Goal: Entertainment & Leisure: Browse casually

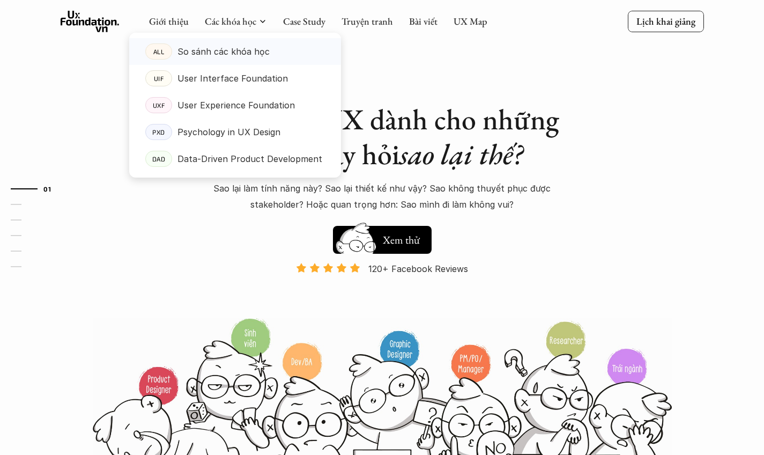
click at [243, 57] on p "So sánh các khóa học" at bounding box center [223, 51] width 92 height 16
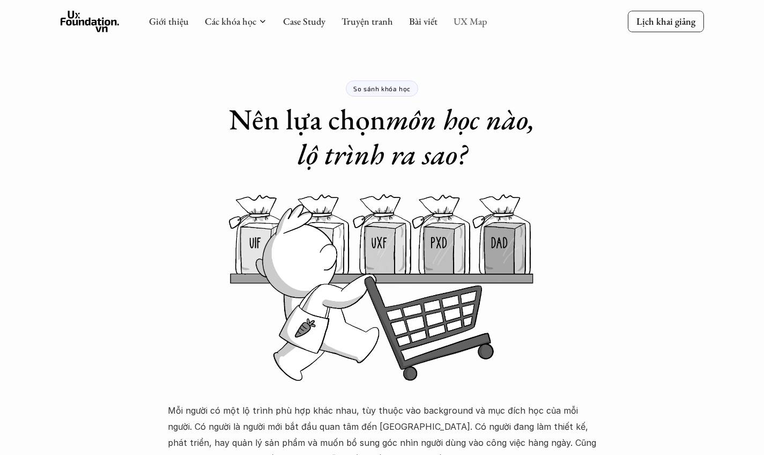
click at [478, 24] on link "UX Map" at bounding box center [470, 21] width 34 height 12
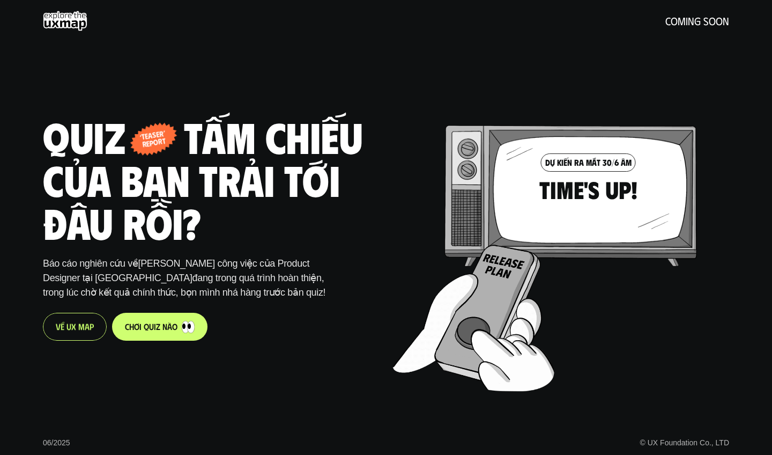
click at [78, 323] on p "V ề U X M a p" at bounding box center [75, 326] width 38 height 10
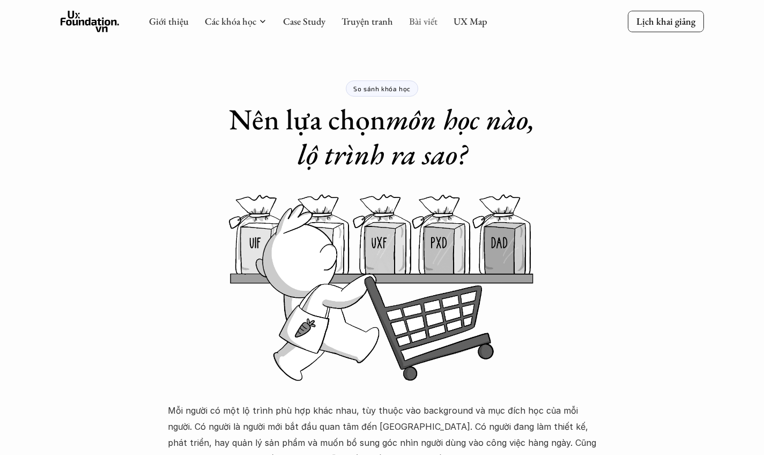
click at [422, 25] on link "Bài viết" at bounding box center [423, 21] width 28 height 12
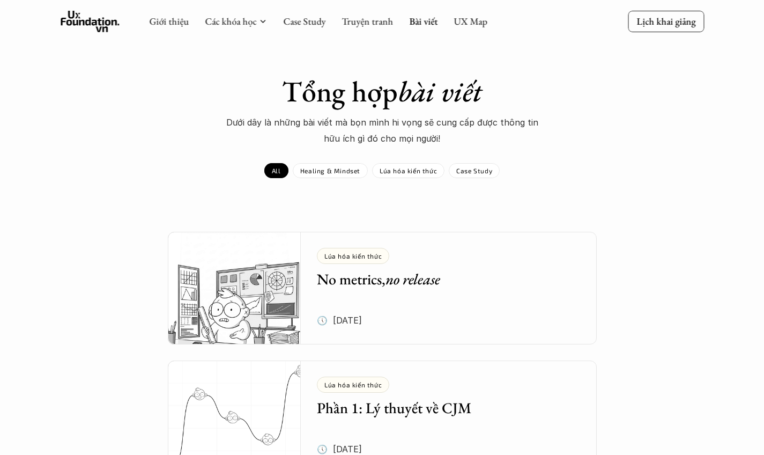
scroll to position [225, 0]
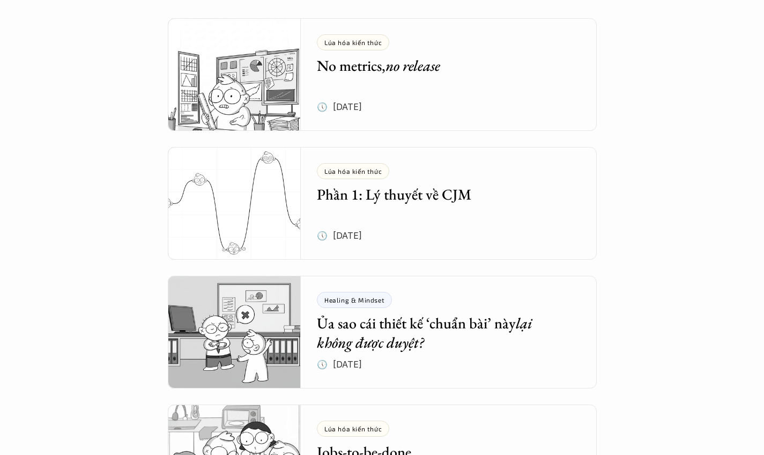
click at [362, 191] on h5 "Phần 1: Lý thuyết về CJM" at bounding box center [441, 193] width 248 height 19
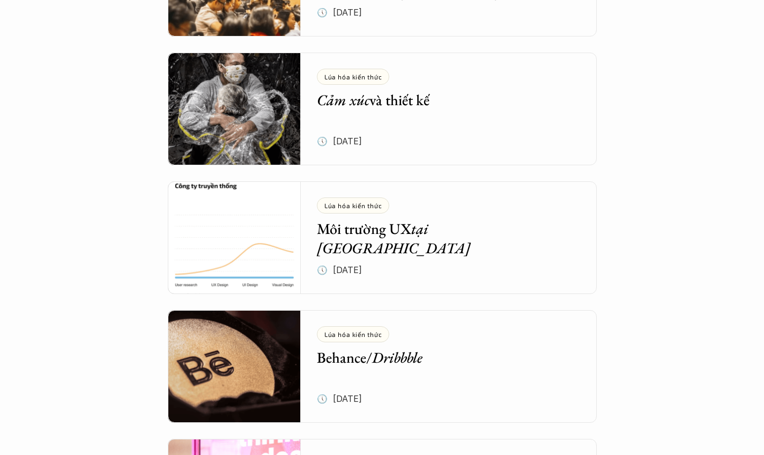
scroll to position [3532, 0]
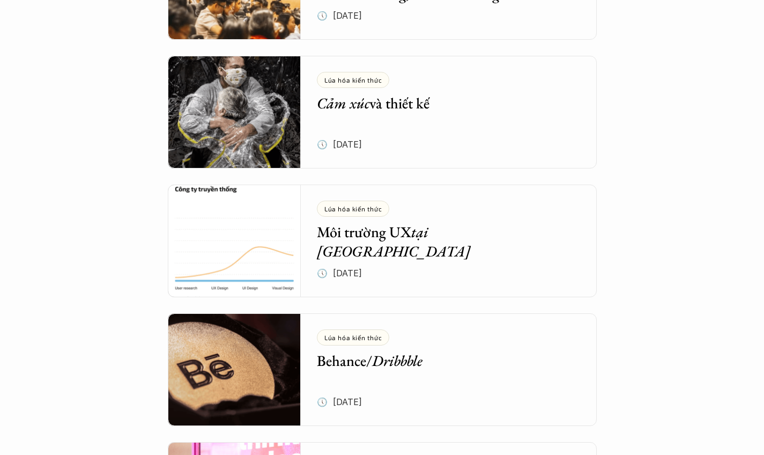
click at [373, 96] on h5 "Cảm xúc và thiết kế" at bounding box center [441, 102] width 248 height 19
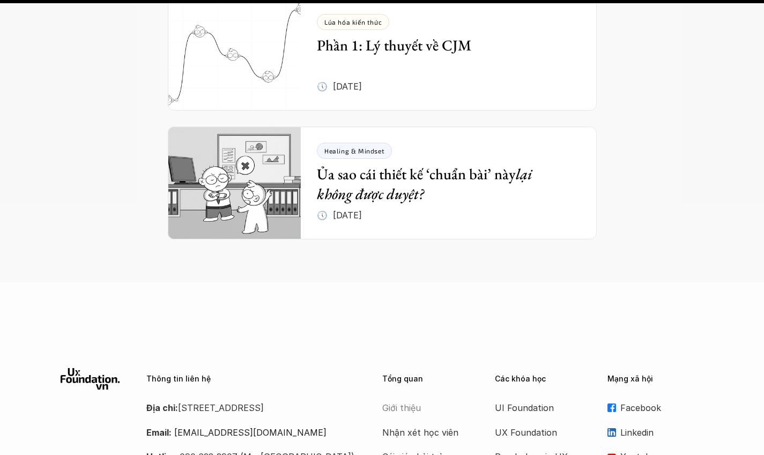
scroll to position [8068, 0]
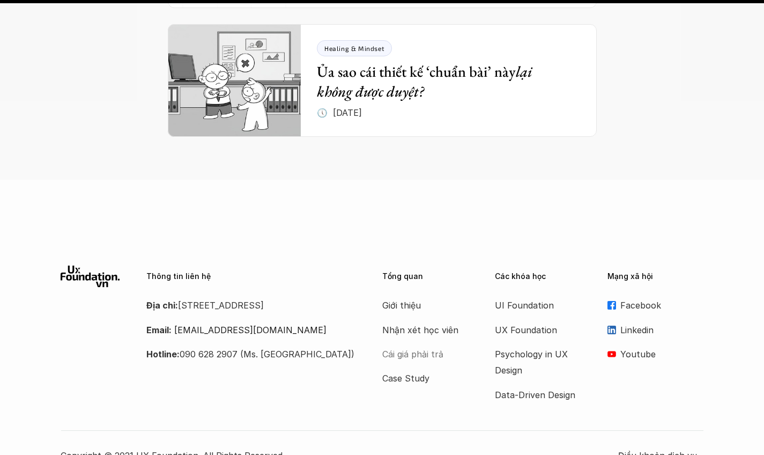
click at [425, 346] on p "Cái giá phải trả" at bounding box center [425, 354] width 86 height 16
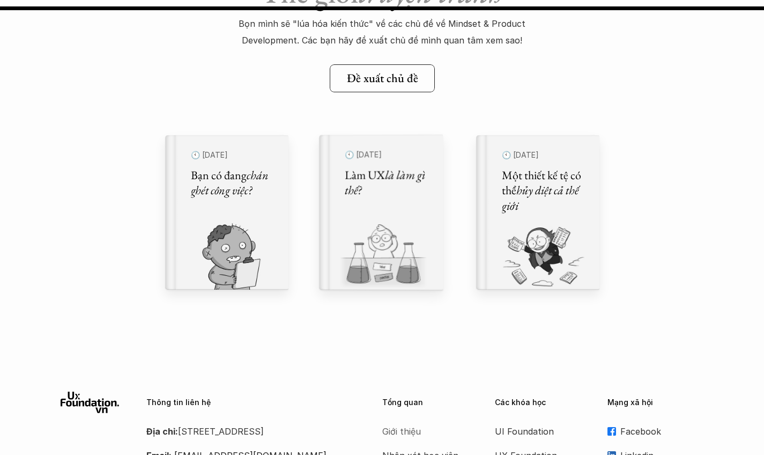
scroll to position [12091, 0]
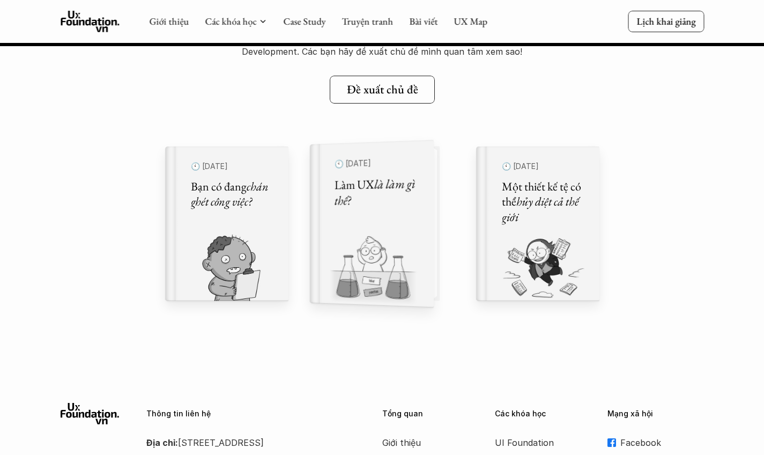
click at [427, 220] on div "🕙 [DATE] Làm UX là làm gì thế?" at bounding box center [377, 224] width 111 height 168
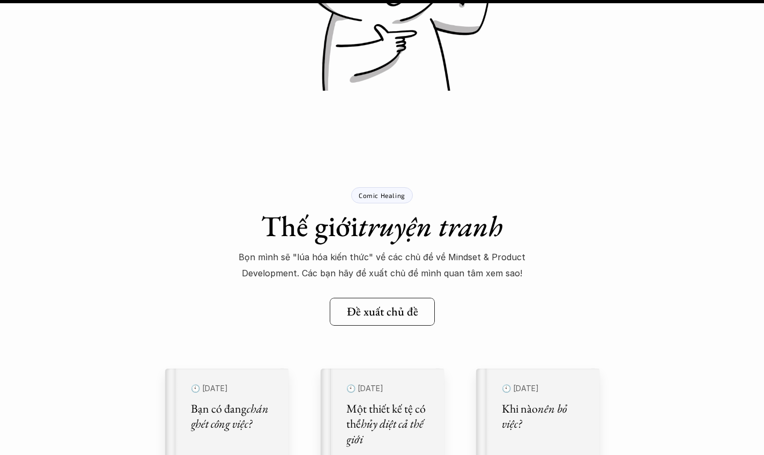
scroll to position [12679, 0]
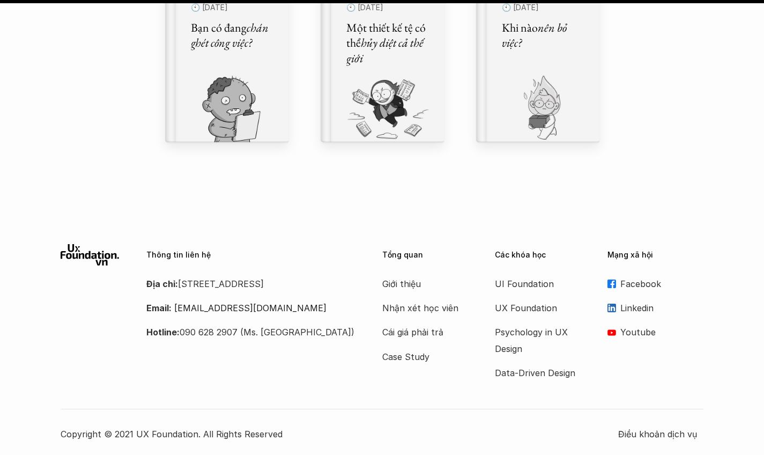
click at [67, 252] on use at bounding box center [90, 254] width 59 height 21
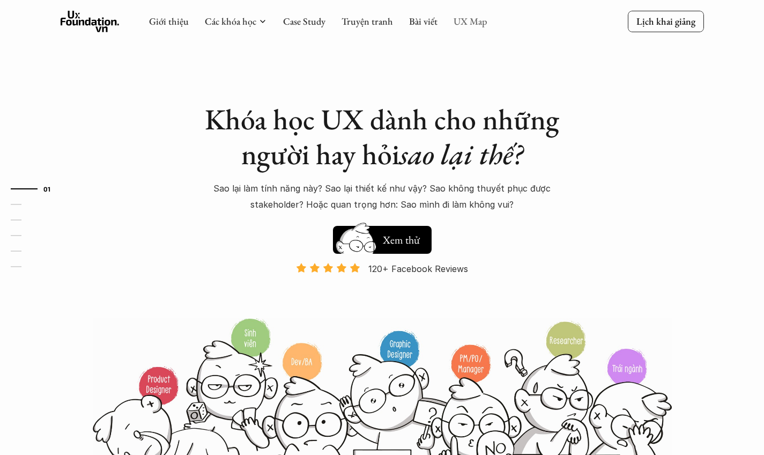
click at [465, 23] on link "UX Map" at bounding box center [470, 21] width 34 height 12
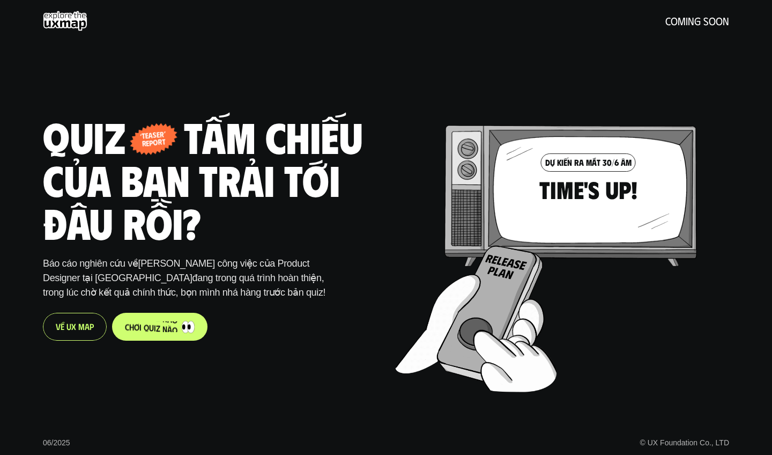
click at [153, 325] on p "c h ơ i q u i z n à o" at bounding box center [151, 326] width 53 height 10
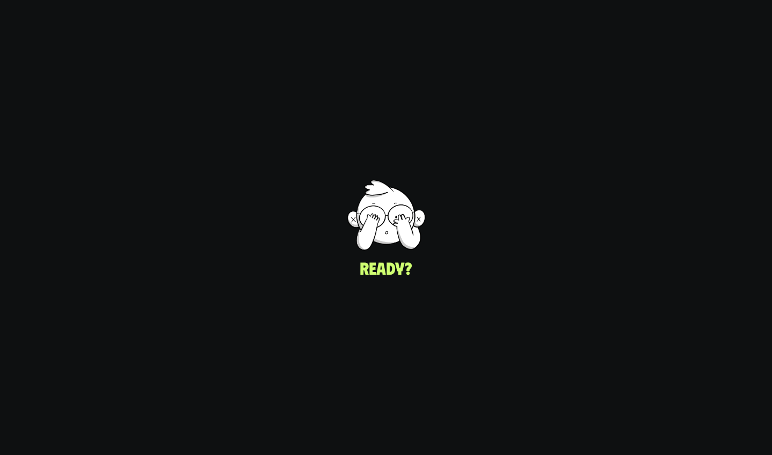
click at [433, 260] on div "UI/UX Designer Product Designer © UX Foundation Co., LTD" at bounding box center [572, 227] width 399 height 455
click at [384, 267] on div "UI/UX Designer Product Designer © UX Foundation Co., LTD" at bounding box center [572, 227] width 399 height 455
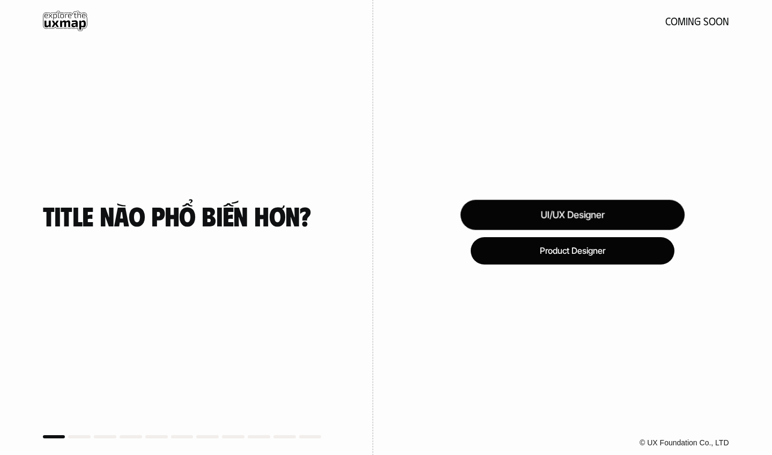
click at [583, 218] on div "UI/UX Designer" at bounding box center [572, 214] width 224 height 30
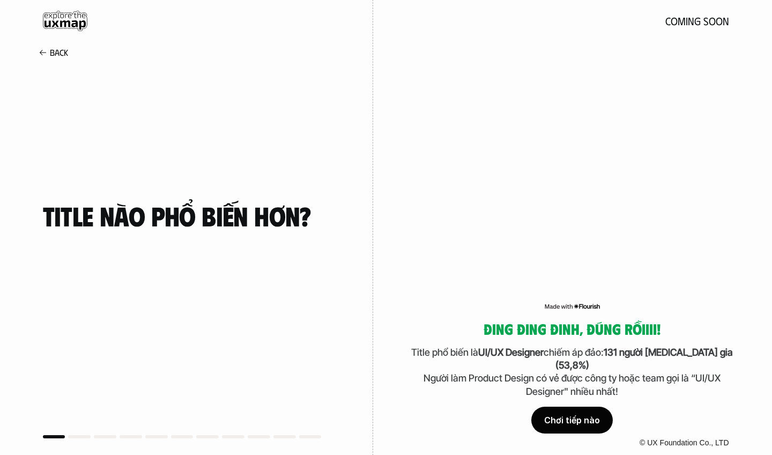
click at [568, 425] on div "Chơi tiếp nào" at bounding box center [571, 419] width 81 height 27
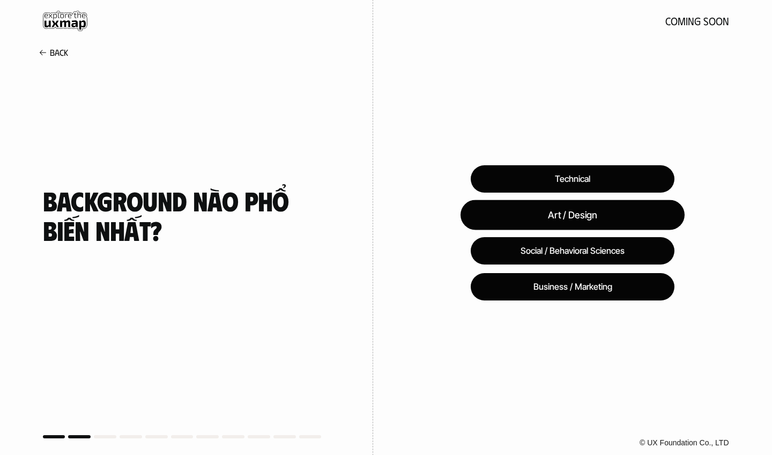
click at [599, 213] on div "Art / Design" at bounding box center [572, 214] width 224 height 30
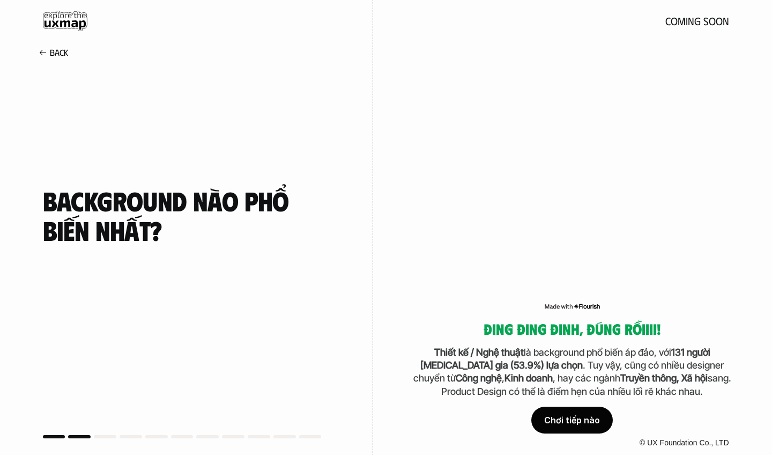
click at [579, 425] on div "Chơi tiếp nào" at bounding box center [571, 419] width 81 height 27
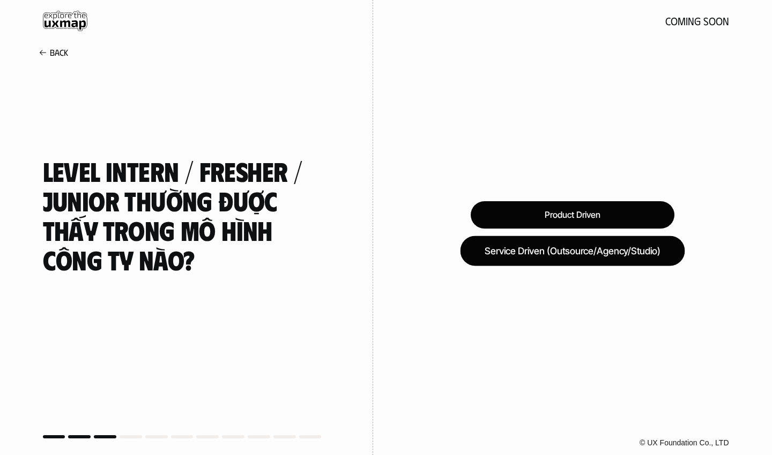
click at [622, 257] on div "Service Driven (Outsource/Agency/Studio)" at bounding box center [572, 250] width 225 height 30
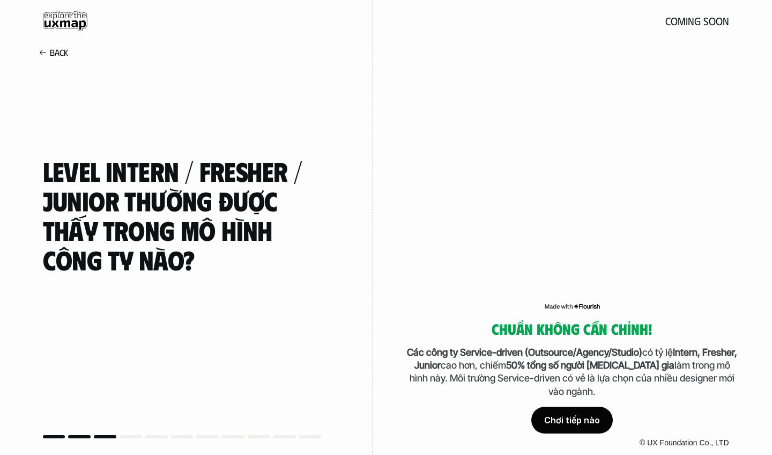
click at [584, 421] on div "Chơi tiếp nào" at bounding box center [571, 419] width 81 height 27
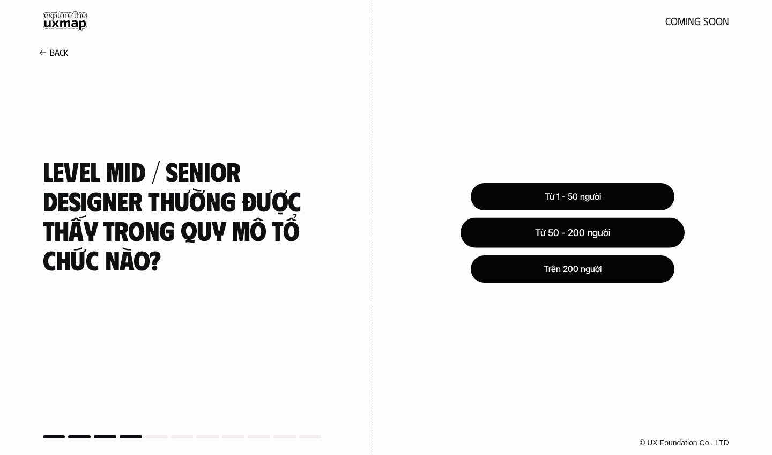
click at [613, 234] on div "Từ 50 - 200 người" at bounding box center [572, 233] width 224 height 30
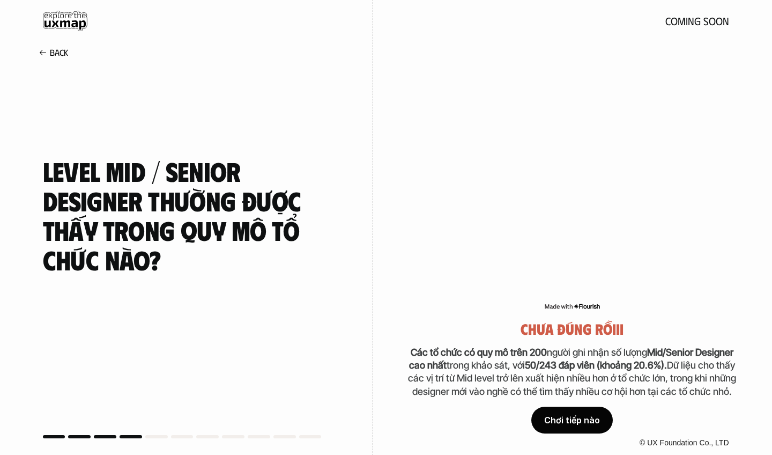
click at [572, 415] on div "Chơi tiếp nào" at bounding box center [571, 419] width 81 height 27
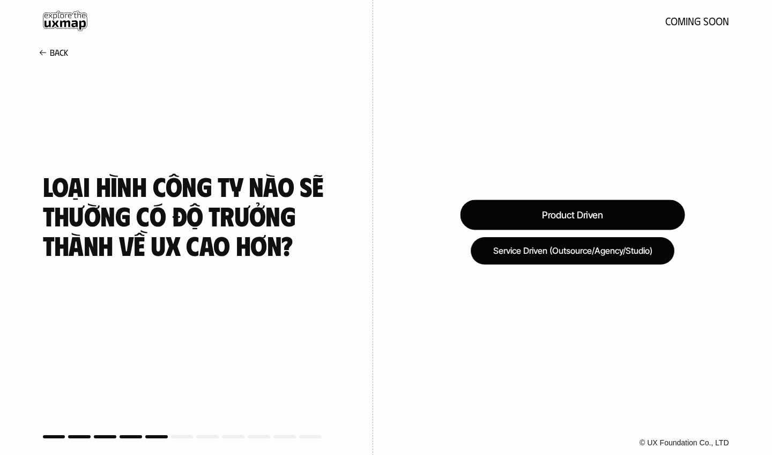
click at [605, 208] on div "Product Driven" at bounding box center [572, 214] width 225 height 30
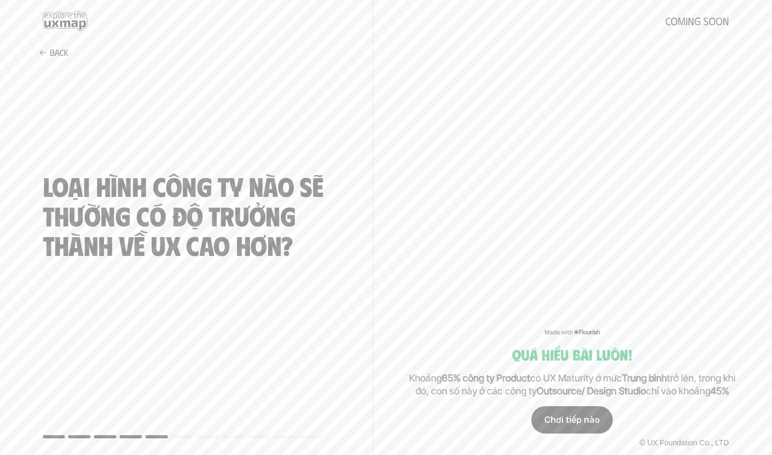
click at [601, 416] on div "Chơi tiếp nào" at bounding box center [571, 419] width 81 height 27
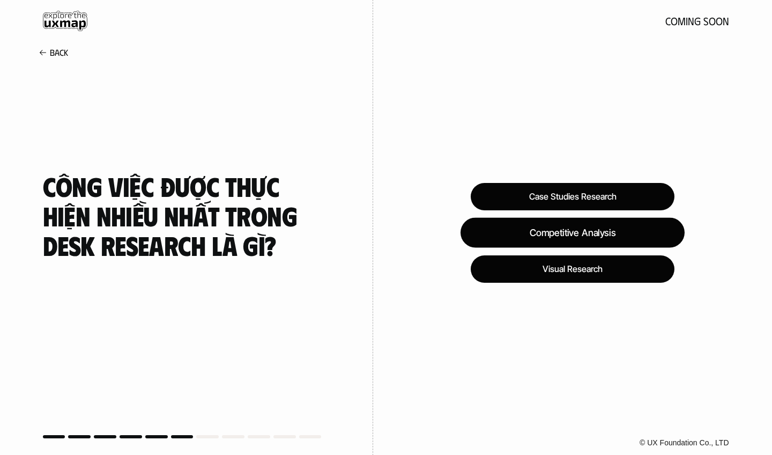
click at [639, 232] on div "Competitive Analysis" at bounding box center [572, 233] width 224 height 30
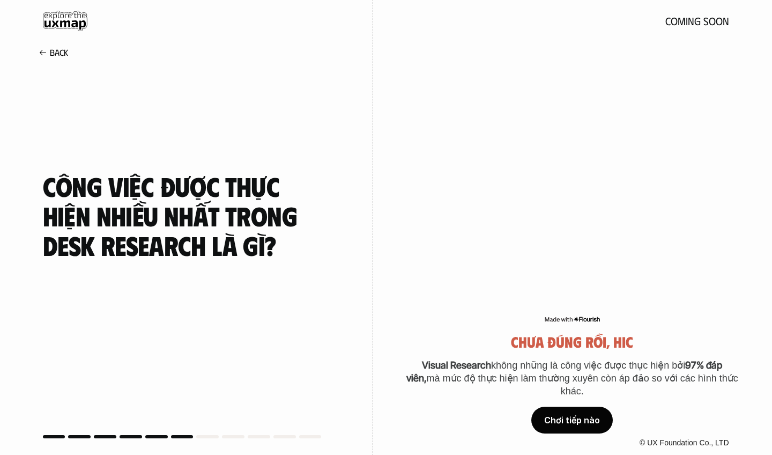
click at [585, 420] on div "Chơi tiếp nào" at bounding box center [571, 419] width 81 height 27
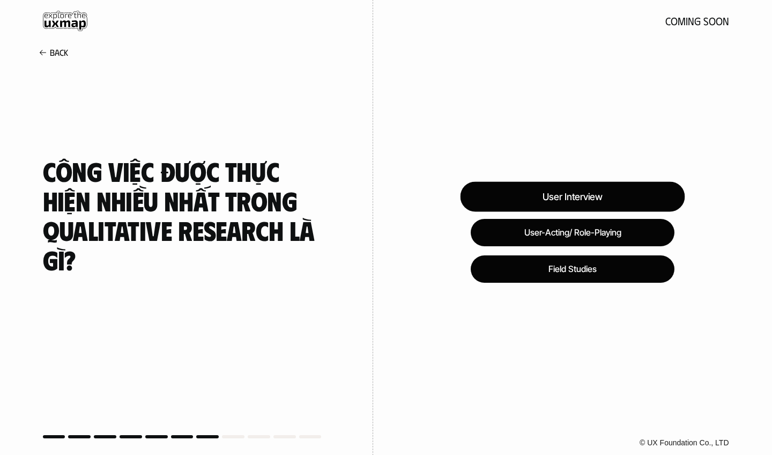
click at [590, 195] on div "User Interview" at bounding box center [572, 197] width 225 height 30
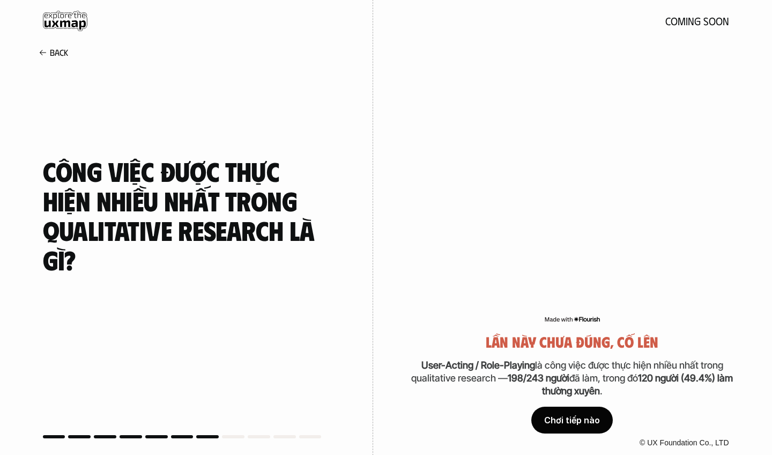
click at [583, 420] on div "Chơi tiếp nào" at bounding box center [571, 419] width 81 height 27
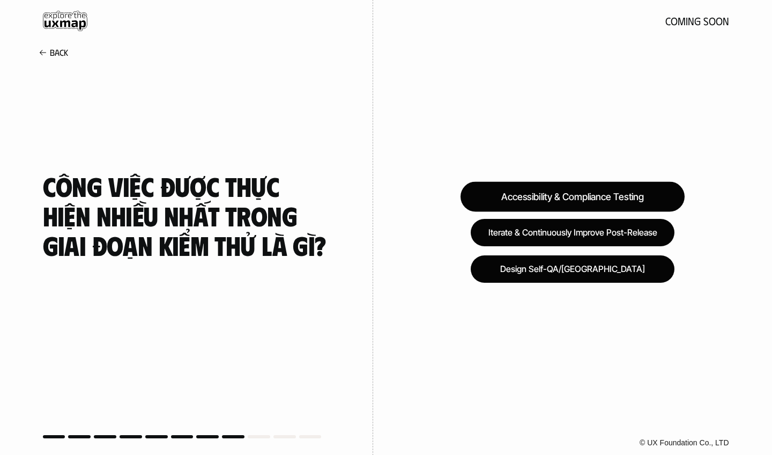
click at [549, 204] on div "Accessibility & Compliance Testing" at bounding box center [572, 197] width 224 height 30
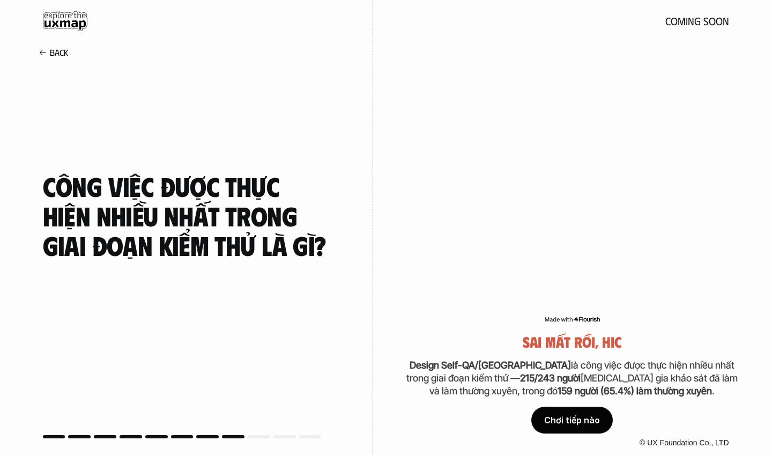
click at [580, 420] on div "Chơi tiếp nào" at bounding box center [571, 419] width 81 height 27
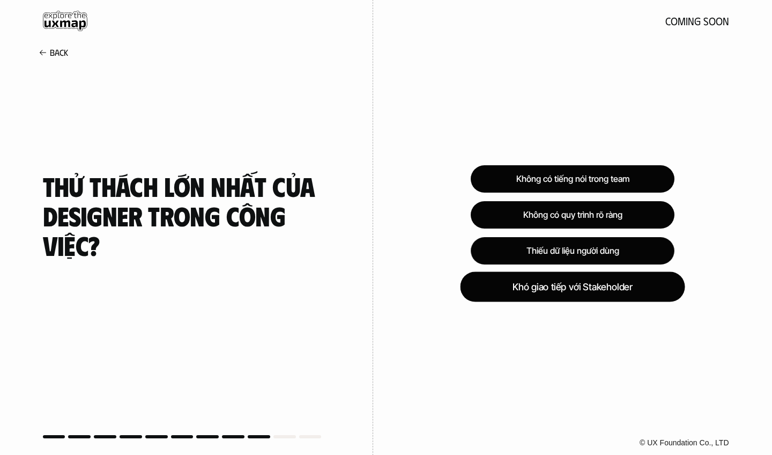
click at [592, 284] on div "Khó giao tiếp với Stakeholder" at bounding box center [572, 287] width 225 height 30
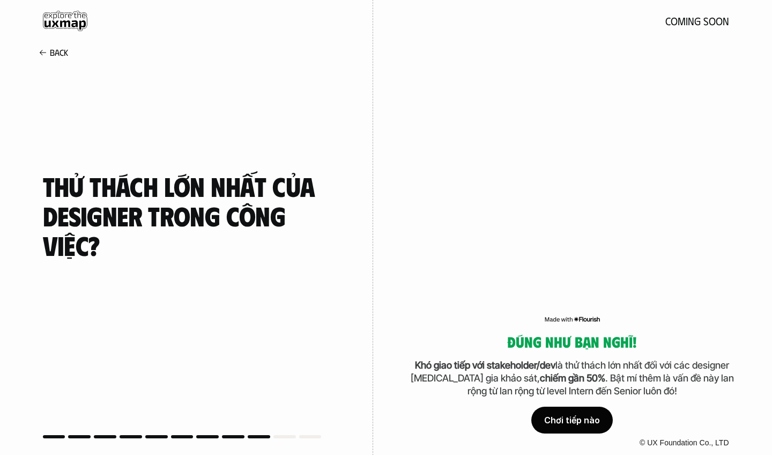
click at [579, 424] on div "Chơi tiếp nào" at bounding box center [571, 419] width 81 height 27
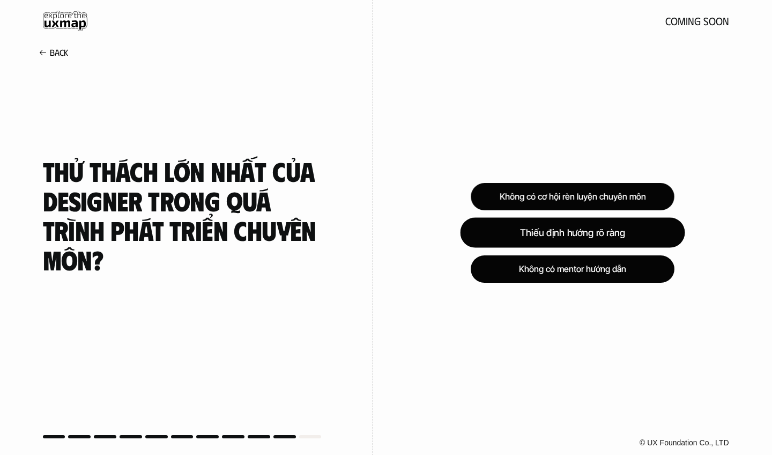
click at [627, 229] on div "Thiếu định hướng rõ ràng" at bounding box center [572, 233] width 225 height 30
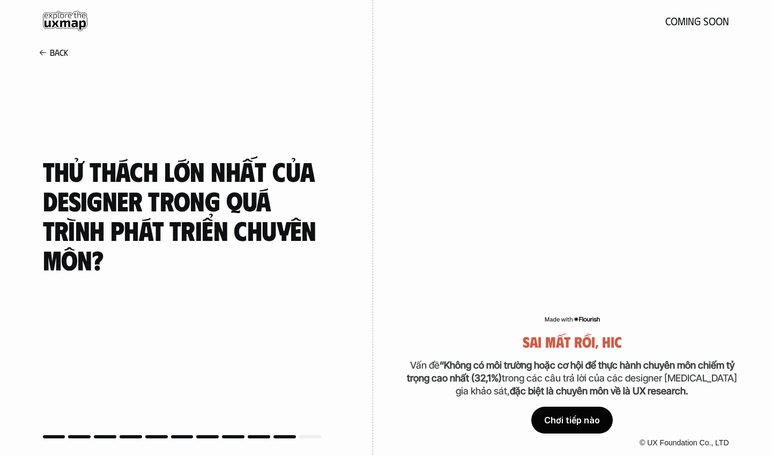
click at [577, 416] on div "Chơi tiếp nào" at bounding box center [571, 419] width 81 height 27
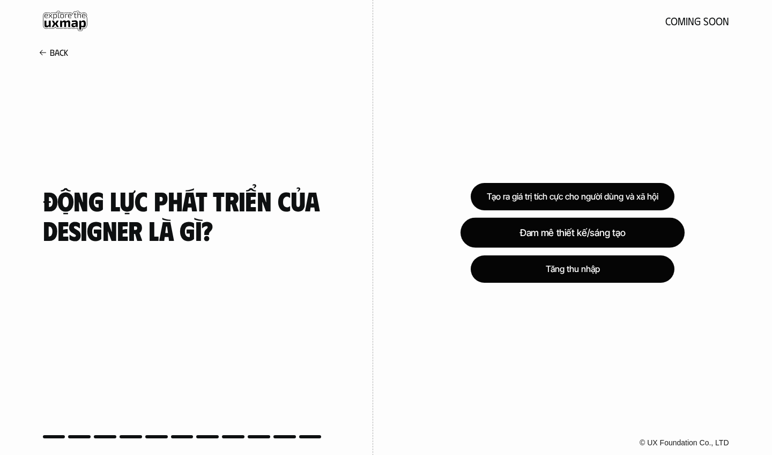
click at [553, 229] on div "Đam mê thiết kế/sáng tạo" at bounding box center [572, 233] width 224 height 30
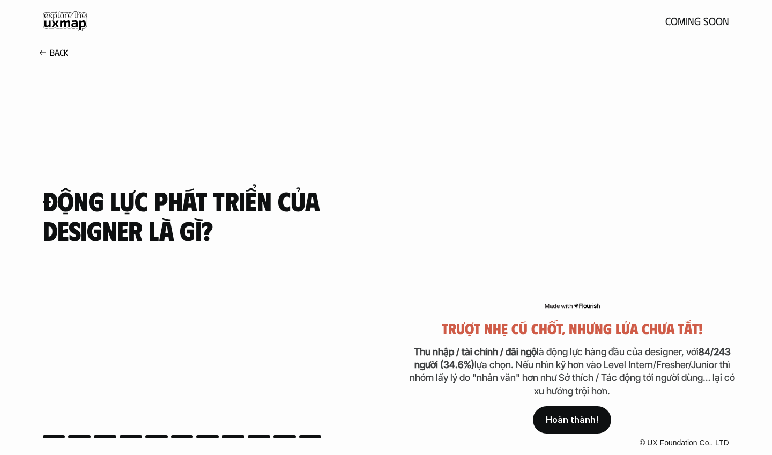
click at [571, 417] on p "Hoàn thành!" at bounding box center [572, 419] width 53 height 10
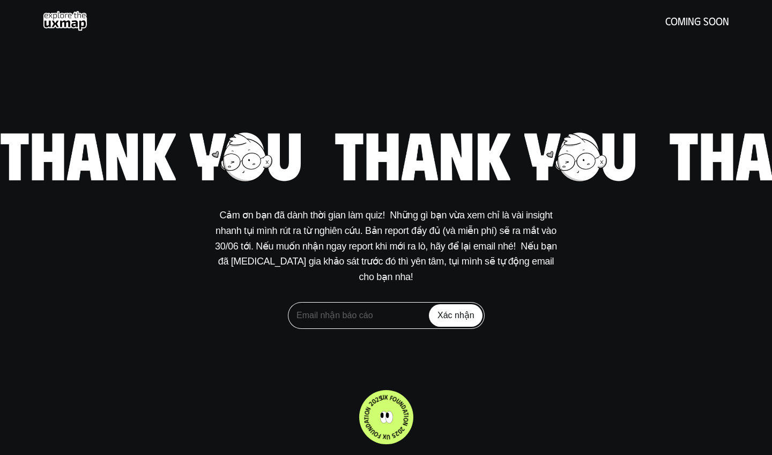
click at [77, 21] on use at bounding box center [65, 21] width 44 height 20
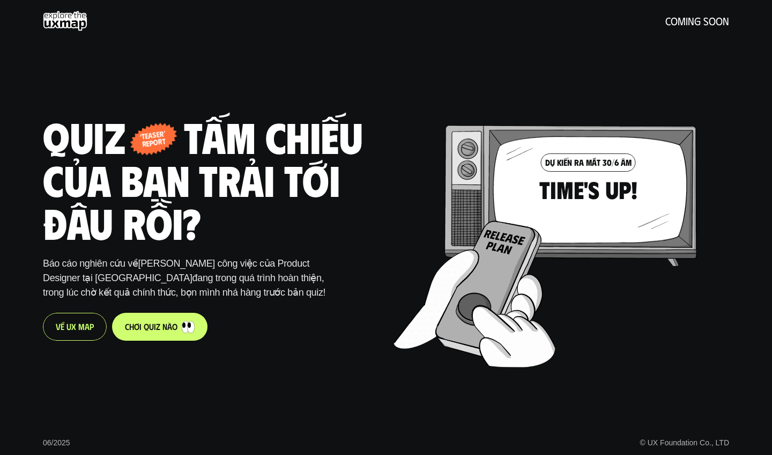
click at [69, 30] on use at bounding box center [65, 21] width 44 height 20
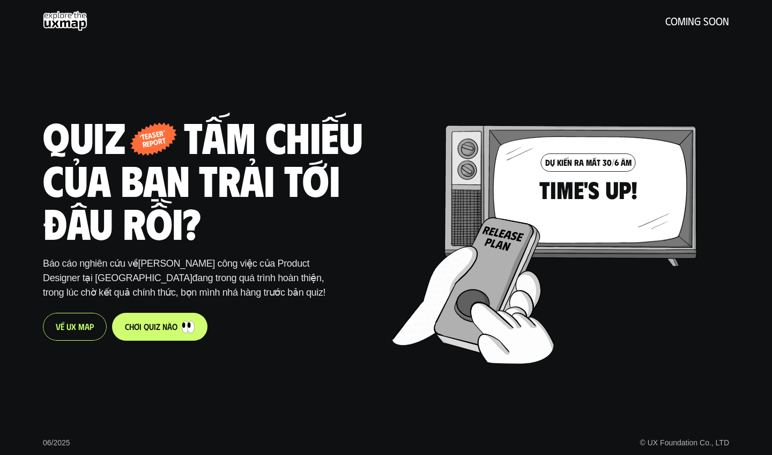
click at [75, 25] on use at bounding box center [65, 21] width 44 height 20
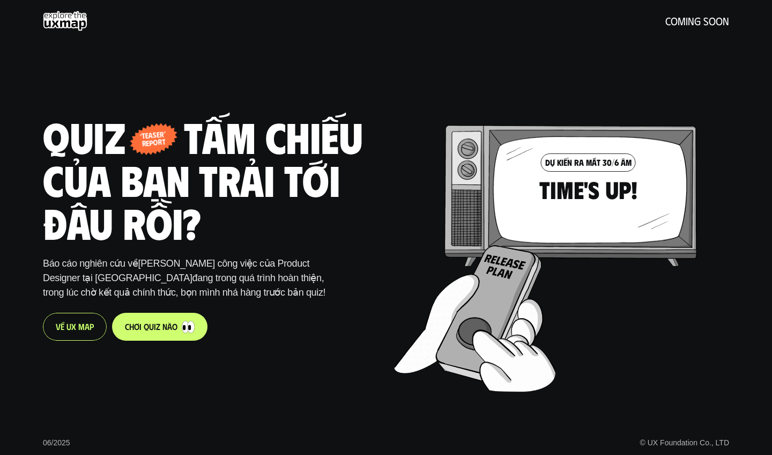
click at [61, 329] on p "V ề U X M a p" at bounding box center [75, 326] width 38 height 10
